Goal: Communication & Community: Answer question/provide support

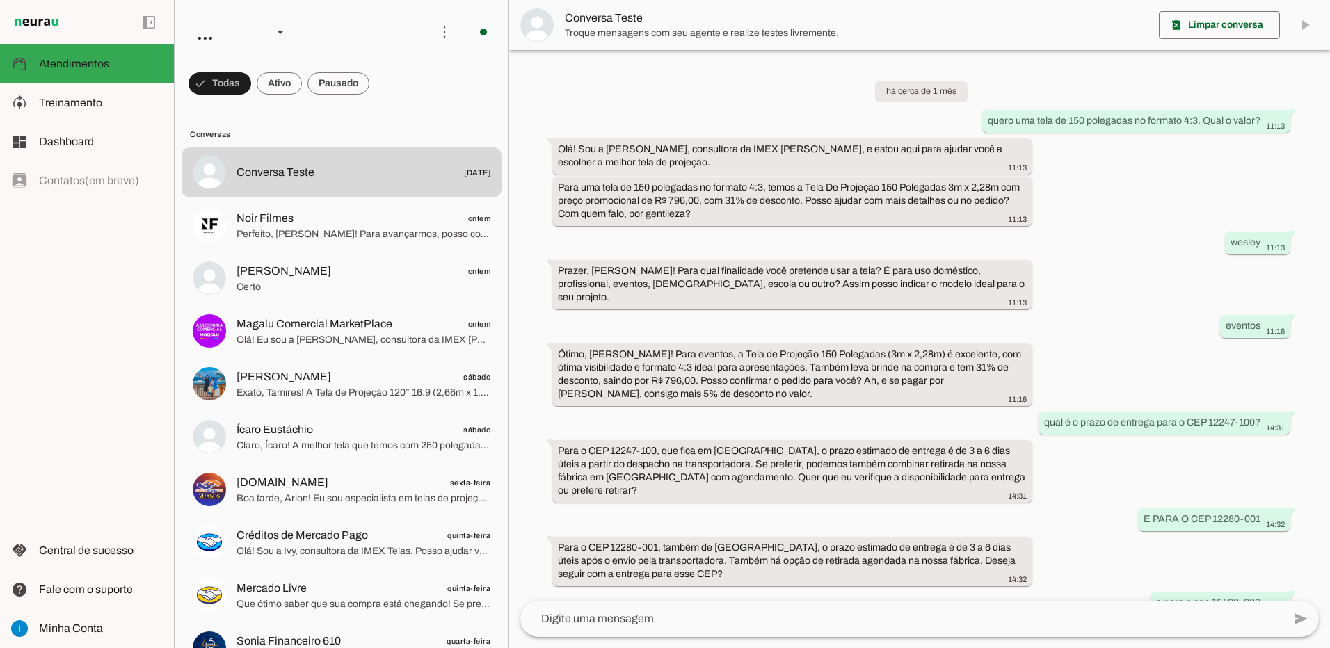
scroll to position [650, 0]
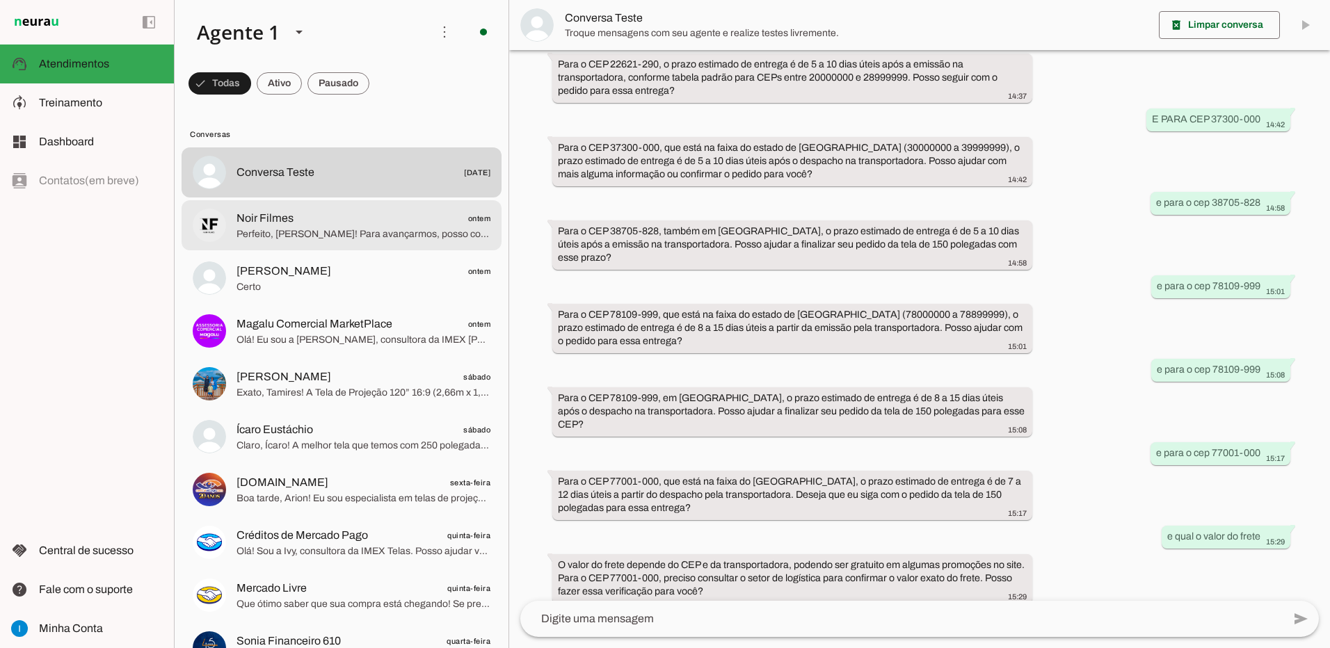
click at [363, 230] on span "Perfeito, [PERSON_NAME]! Para avançarmos, posso confirmar seus dados para emiss…" at bounding box center [363, 234] width 254 height 14
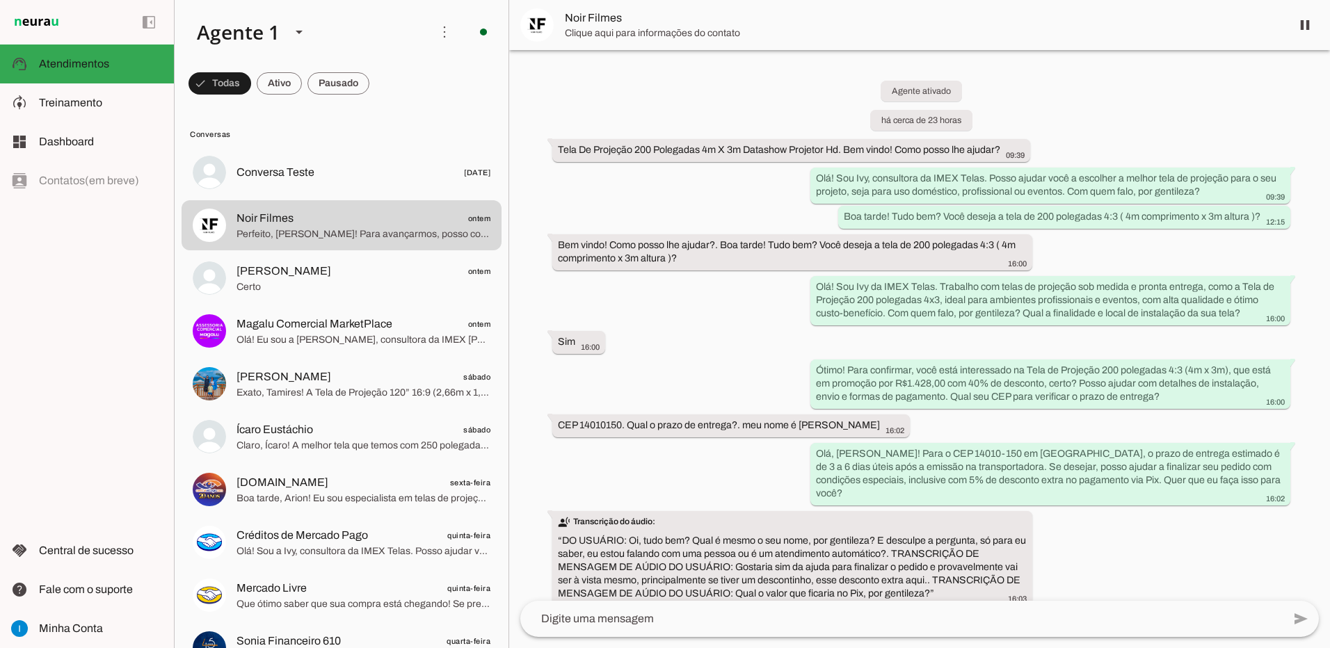
scroll to position [914, 0]
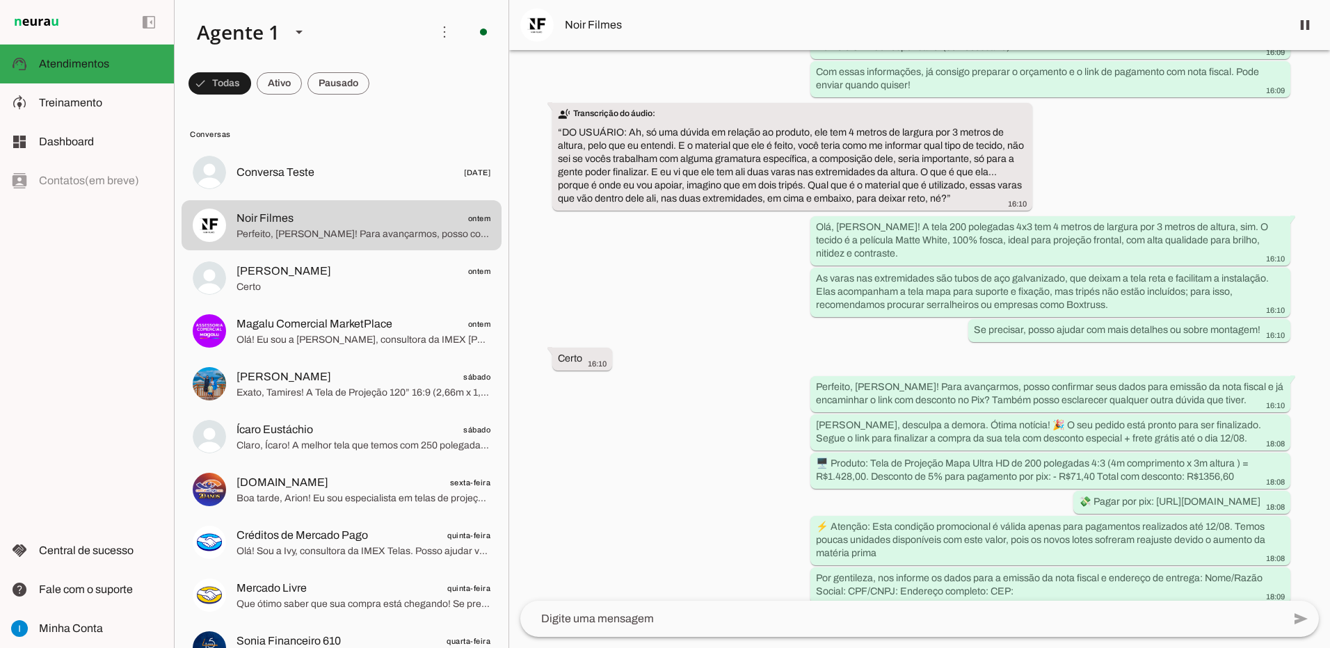
click at [583, 24] on span "Noir Filmes" at bounding box center [922, 25] width 715 height 17
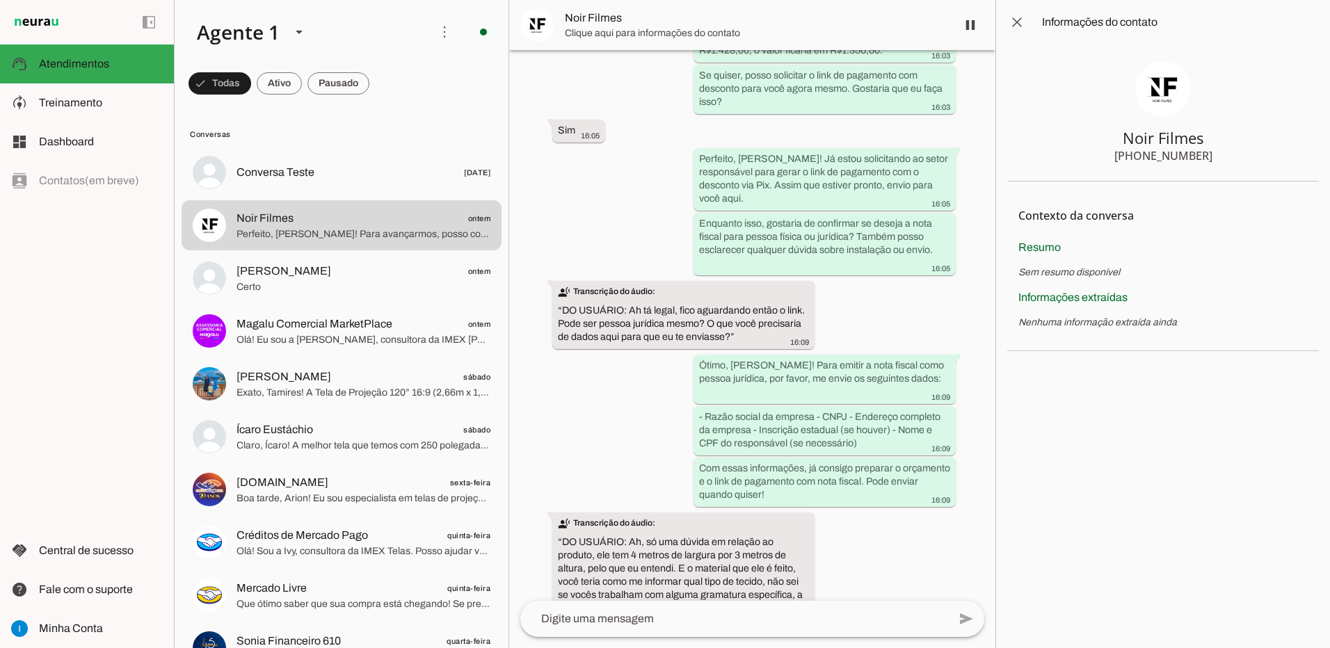
scroll to position [1588, 0]
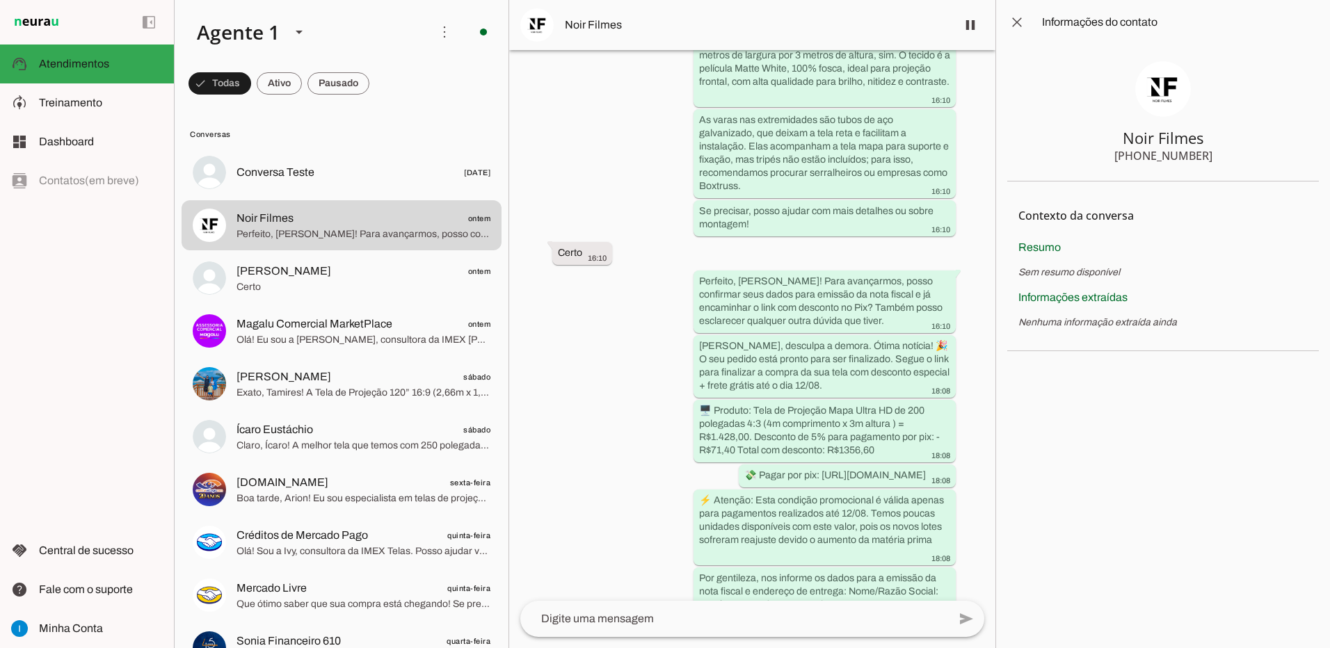
click at [536, 26] on img at bounding box center [536, 24] width 33 height 33
click at [1020, 38] on span at bounding box center [1016, 22] width 33 height 33
